Goal: Task Accomplishment & Management: Manage account settings

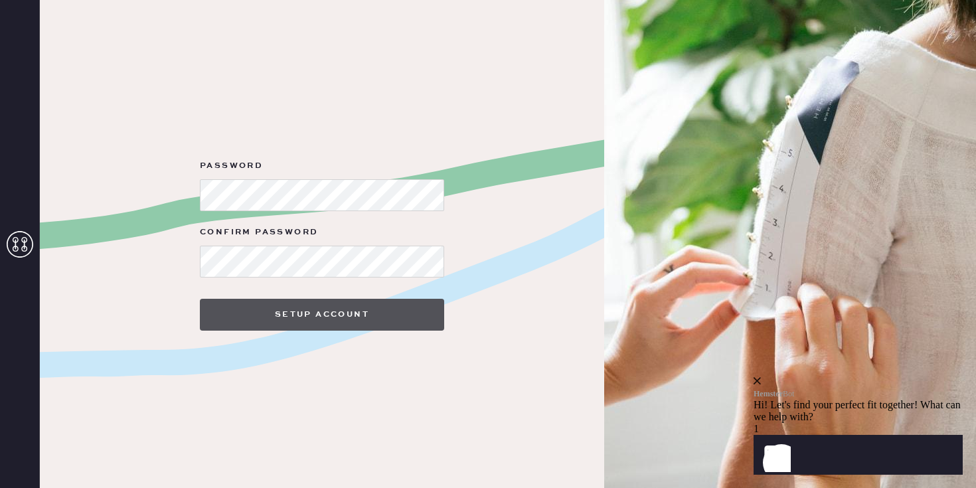
click at [347, 308] on button "Setup Account" at bounding box center [322, 315] width 244 height 32
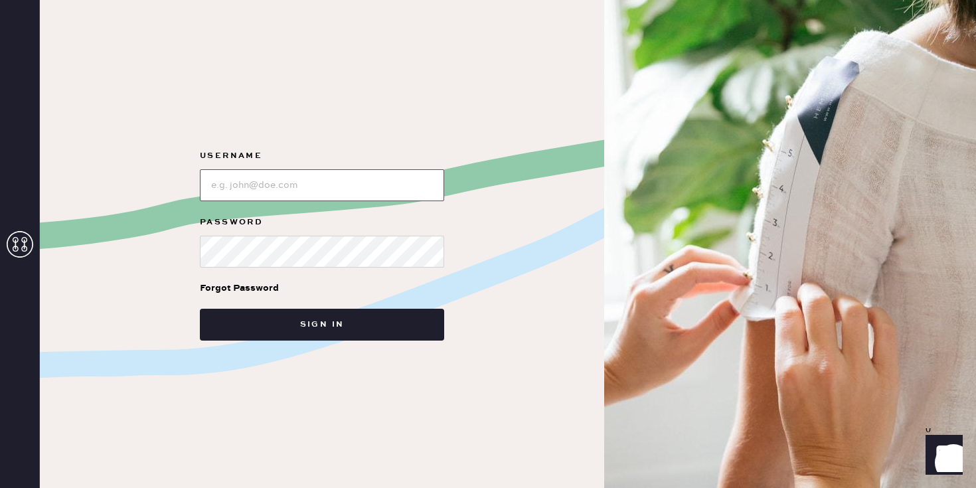
click at [293, 192] on input "loginName" at bounding box center [322, 185] width 244 height 32
type input "camrynflessel"
click at [200, 309] on button "Sign in" at bounding box center [322, 325] width 244 height 32
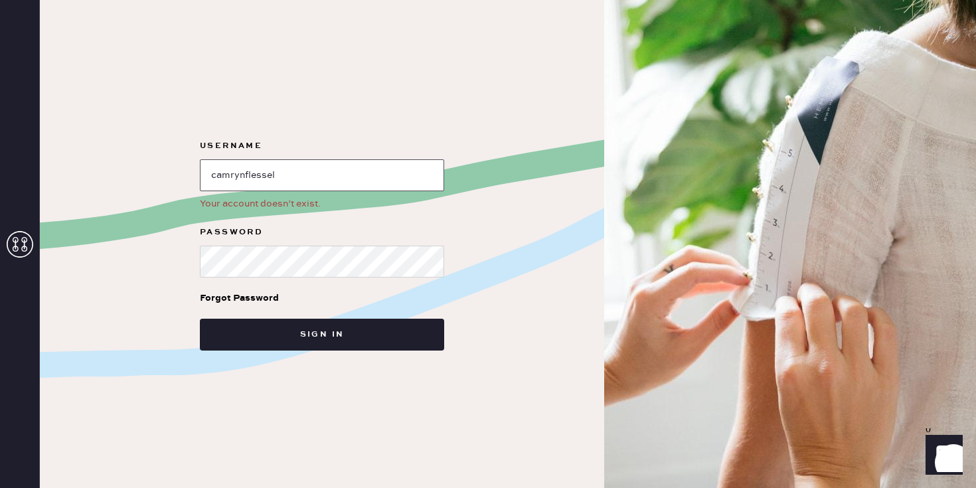
drag, startPoint x: 323, startPoint y: 182, endPoint x: 177, endPoint y: 151, distance: 149.2
click at [178, 151] on div "Username Your account doesn’t exist. Password Forgot Password Sign in" at bounding box center [322, 244] width 564 height 488
type input "[EMAIL_ADDRESS][DOMAIN_NAME]"
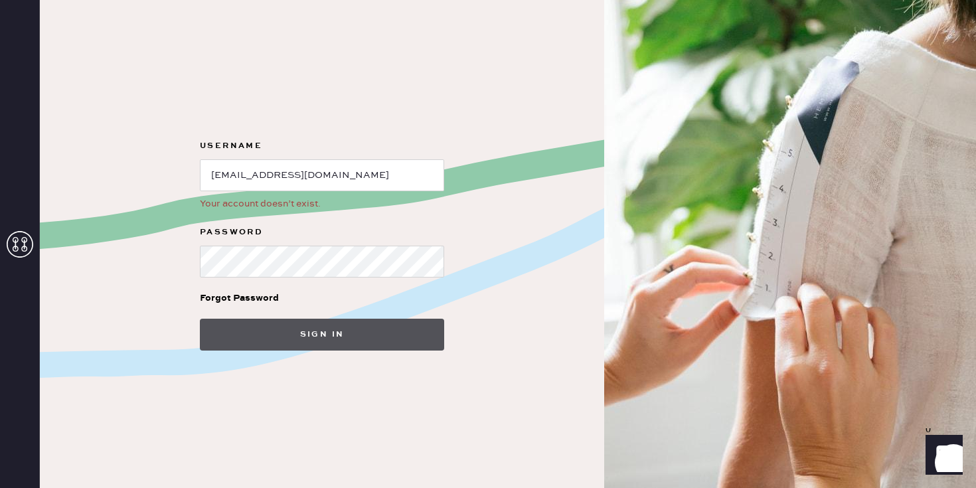
click at [301, 332] on button "Sign in" at bounding box center [322, 335] width 244 height 32
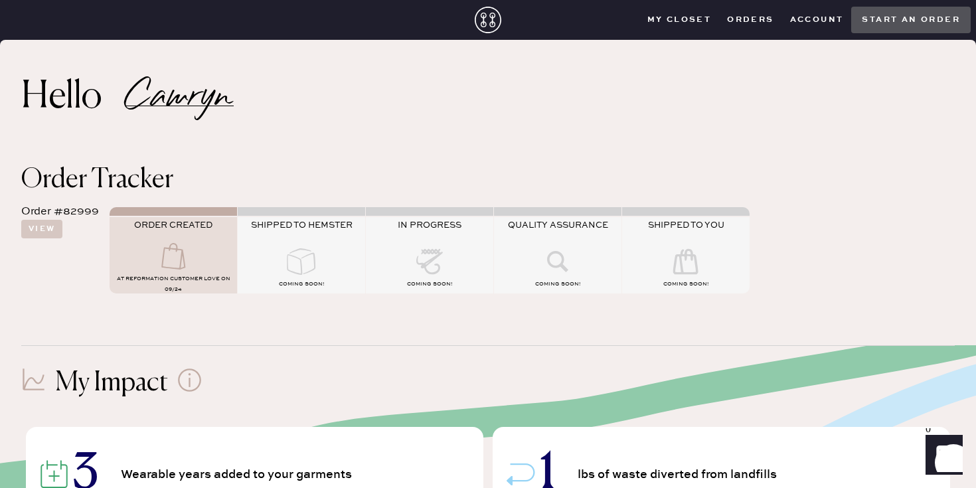
click at [64, 250] on div "Order #82999 View ORDER CREATED AT Reformation Customer Love on 09/24 SHIPPED T…" at bounding box center [487, 248] width 933 height 110
click at [39, 232] on button "View" at bounding box center [41, 229] width 41 height 19
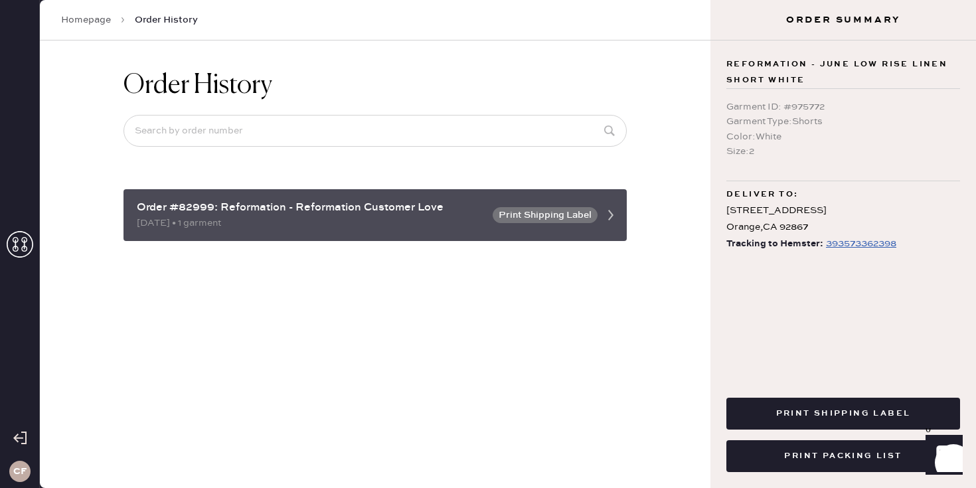
click at [549, 216] on button "Print Shipping Label" at bounding box center [545, 215] width 105 height 16
click at [613, 213] on icon at bounding box center [611, 215] width 27 height 27
click at [597, 214] on div "Order #82999: Reformation - Reformation Customer Love [DATE] • 1 garment Print …" at bounding box center [374, 215] width 503 height 52
click at [546, 212] on button "Print Shipping Label" at bounding box center [545, 215] width 105 height 16
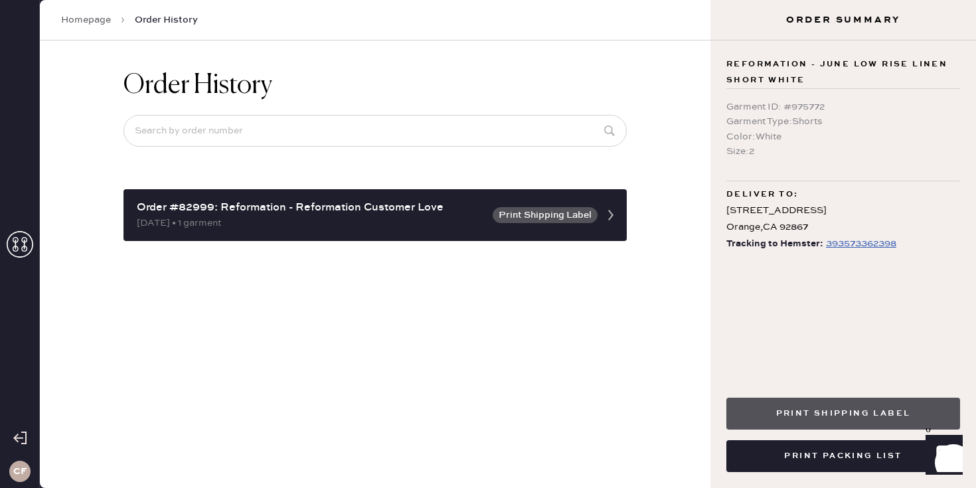
click at [860, 419] on button "Print Shipping Label" at bounding box center [843, 414] width 234 height 32
